Goal: Information Seeking & Learning: Learn about a topic

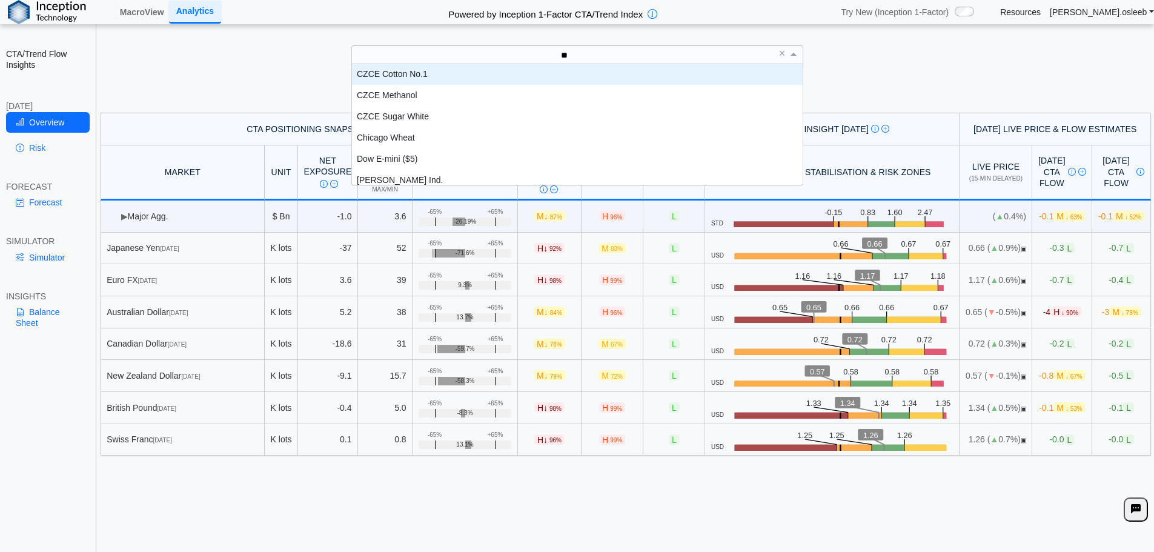
scroll to position [12, 442]
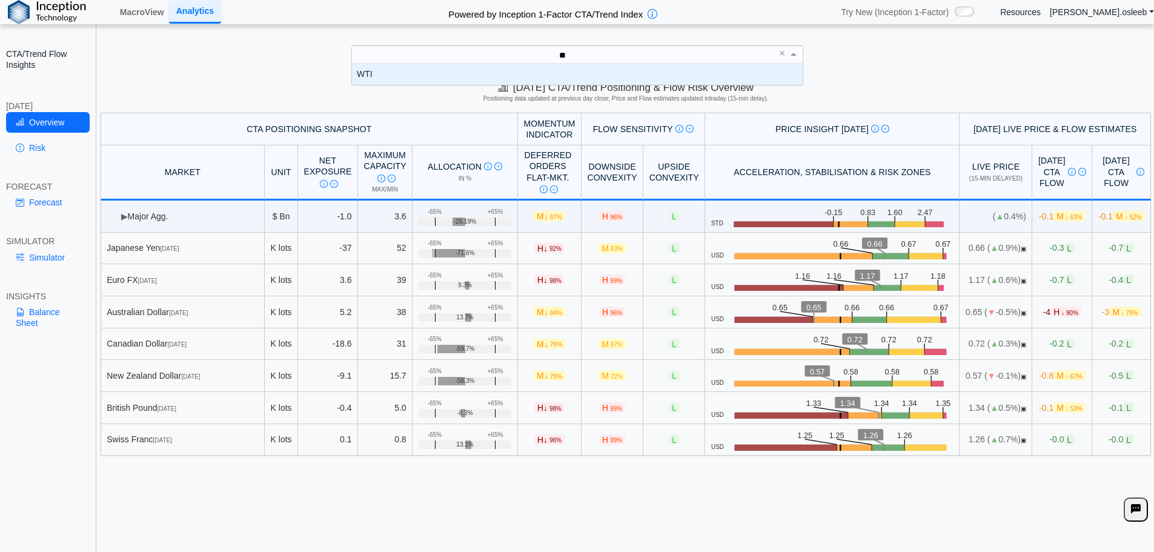
type input "***"
click at [631, 79] on div "WTI" at bounding box center [577, 74] width 451 height 21
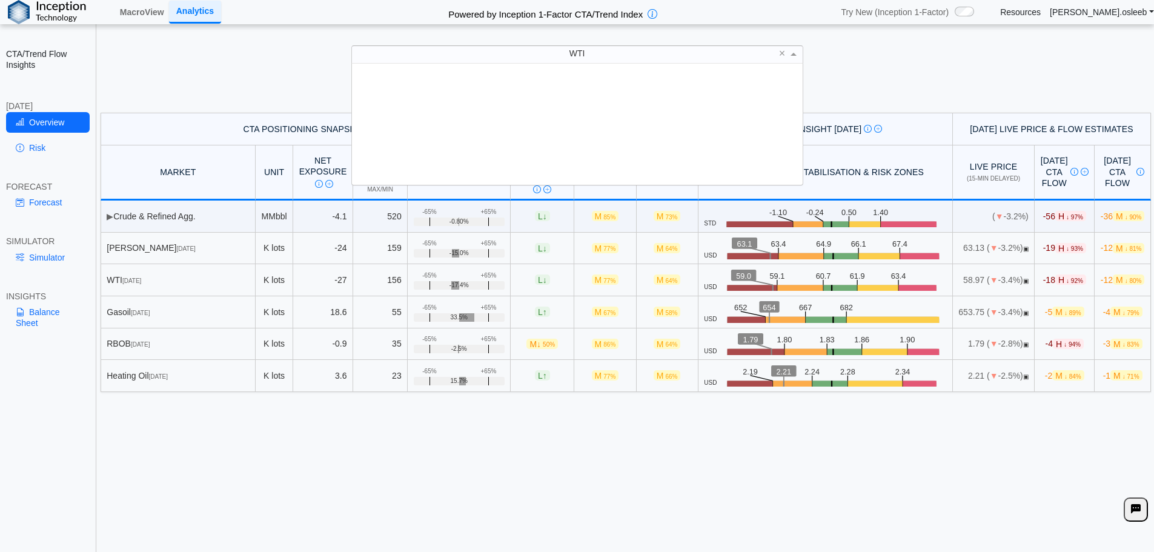
scroll to position [112, 442]
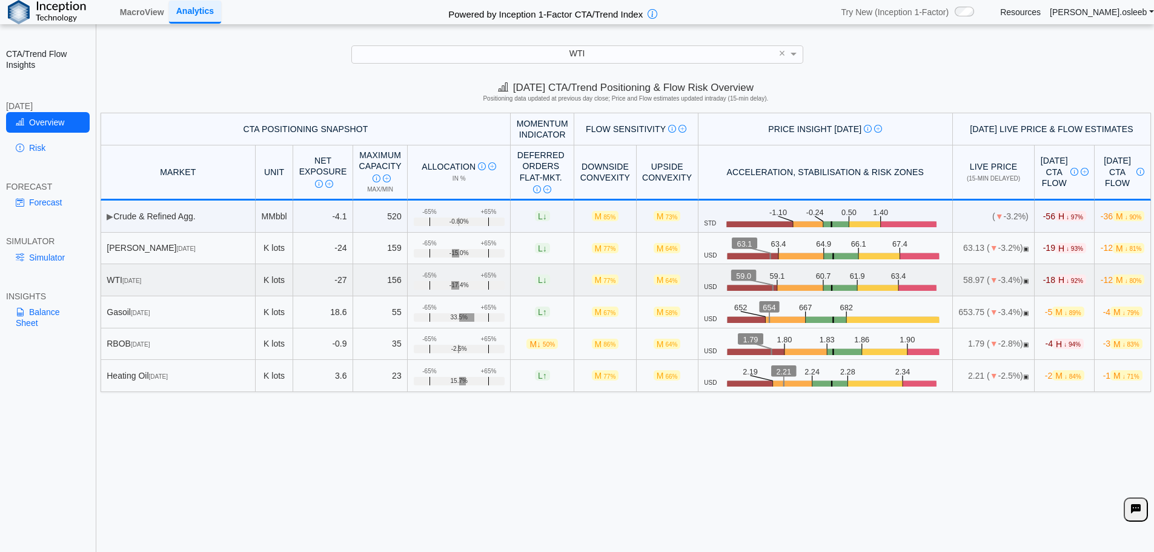
click at [1035, 269] on td "-18 H ↓ 92%" at bounding box center [1065, 280] width 60 height 32
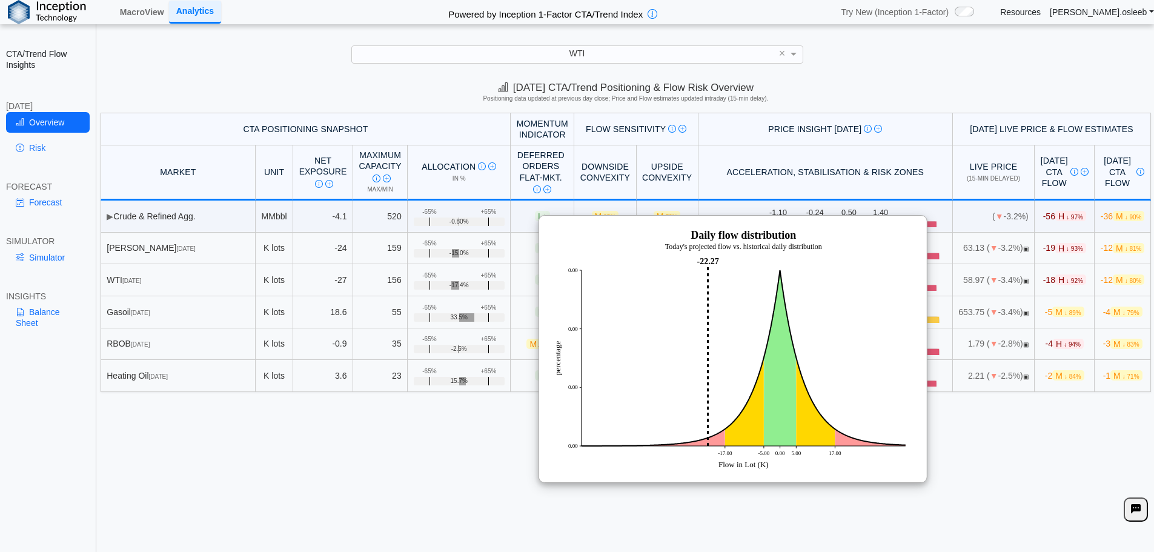
click at [450, 459] on div "[DATE] CTA/Trend Positioning & Flow Risk Overview Positioning data updated at p…" at bounding box center [626, 316] width 1056 height 480
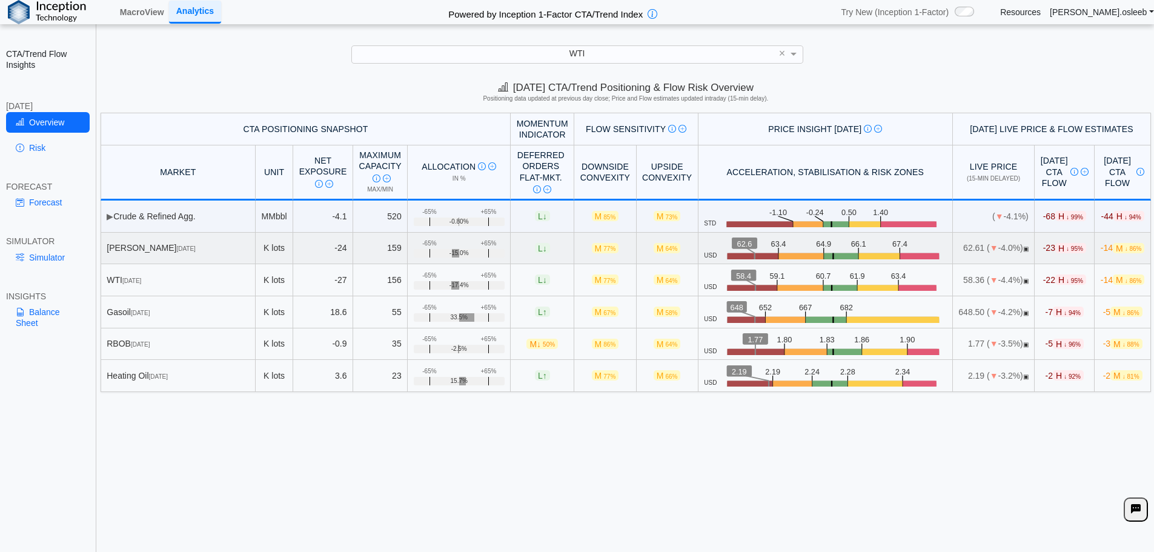
click at [1043, 244] on span "-23 H ↓ 95%" at bounding box center [1064, 248] width 43 height 10
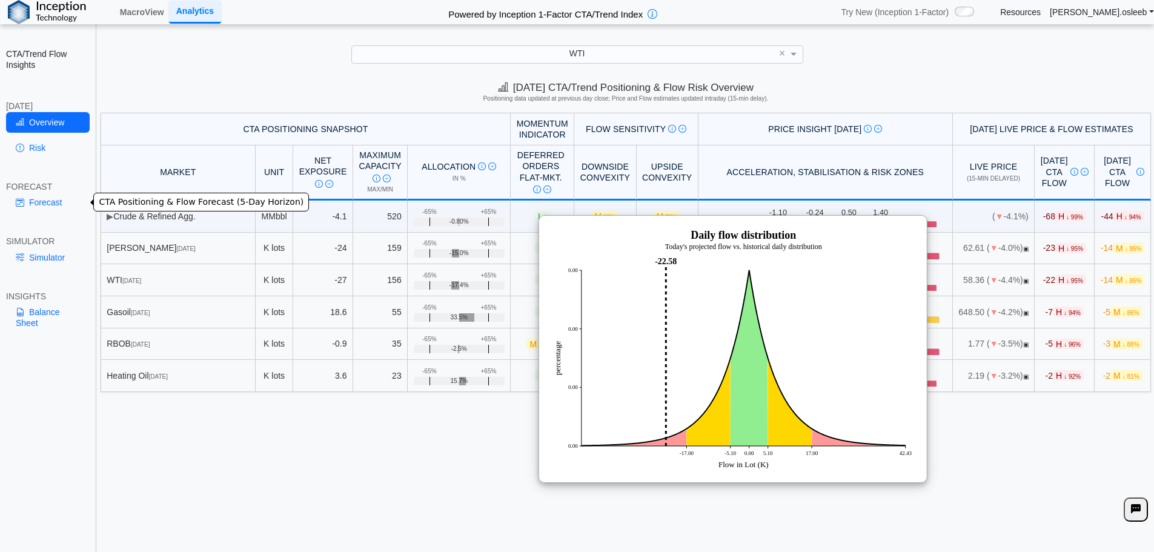
click at [59, 199] on link "Forecast" at bounding box center [48, 202] width 84 height 21
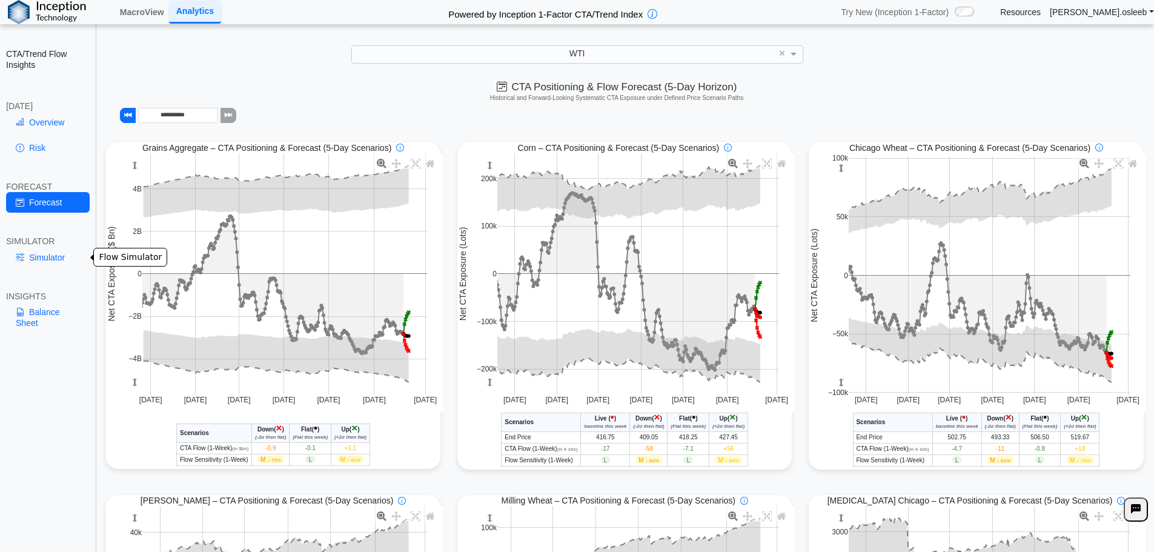
click at [48, 262] on link "Simulator" at bounding box center [48, 257] width 84 height 21
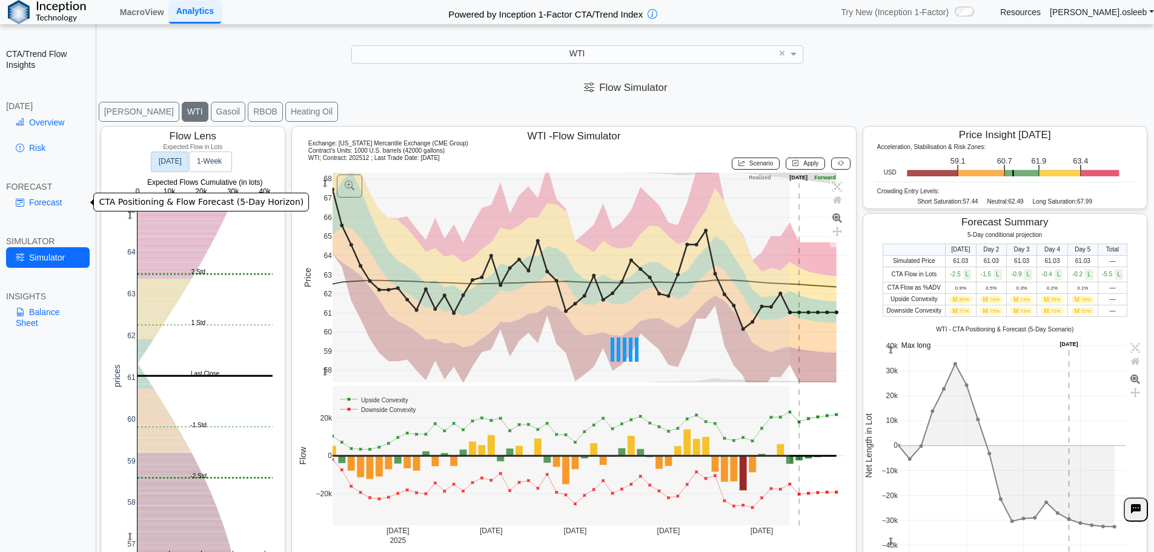
click at [53, 202] on link "Forecast" at bounding box center [48, 202] width 84 height 21
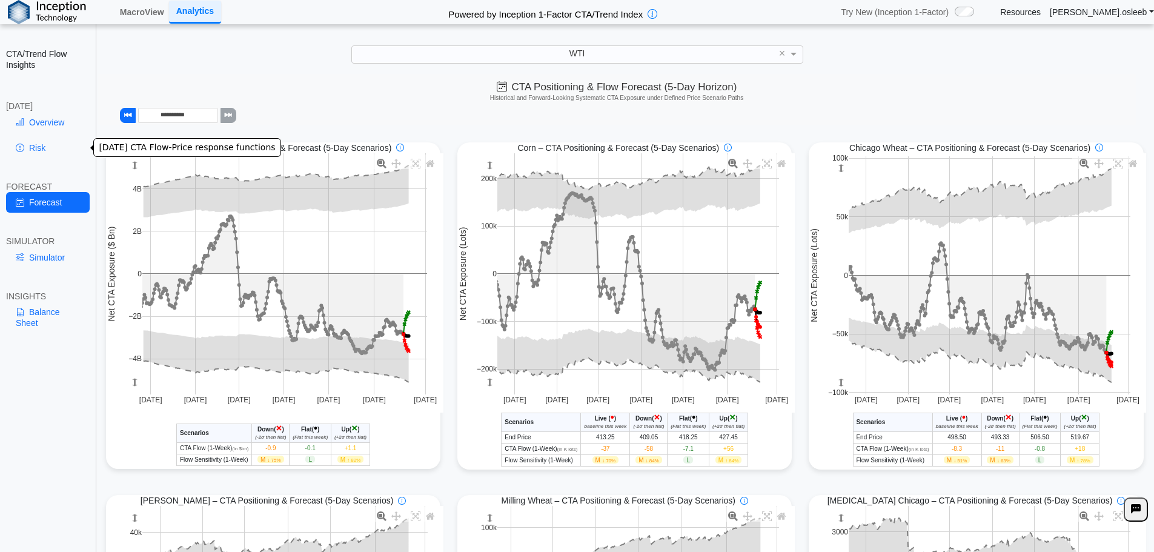
click at [39, 144] on link "Risk" at bounding box center [48, 148] width 84 height 21
